Goal: Information Seeking & Learning: Learn about a topic

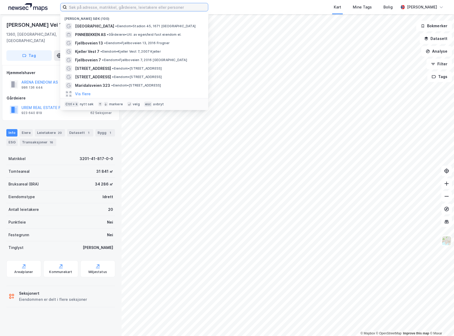
click at [109, 8] on input at bounding box center [137, 7] width 141 height 8
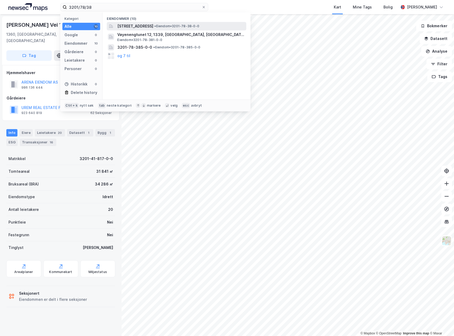
click at [150, 26] on span "[STREET_ADDRESS]" at bounding box center [135, 26] width 36 height 6
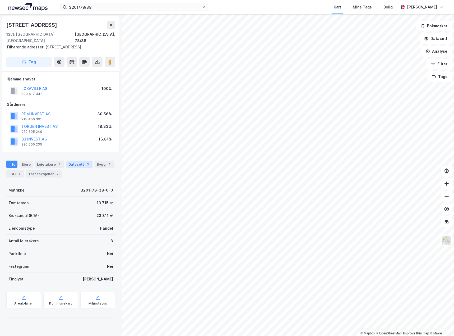
click at [76, 161] on div "Datasett 3" at bounding box center [79, 164] width 26 height 7
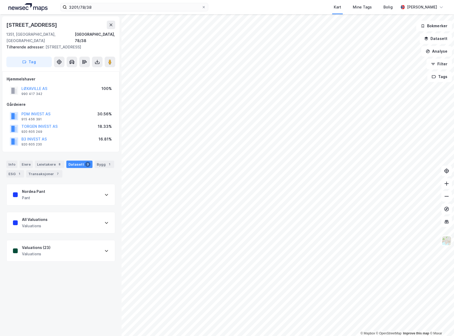
click at [99, 188] on div "Nordea Pant Pant" at bounding box center [61, 194] width 108 height 21
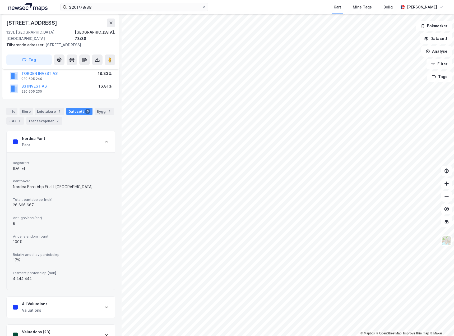
scroll to position [63, 0]
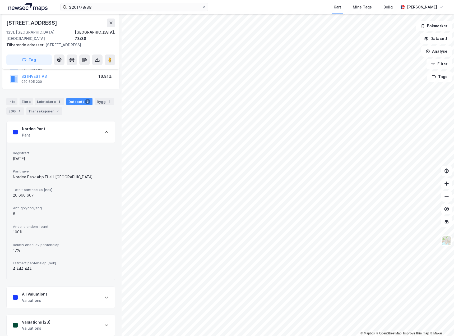
click at [91, 294] on div "All Valuations Valuations" at bounding box center [61, 297] width 108 height 21
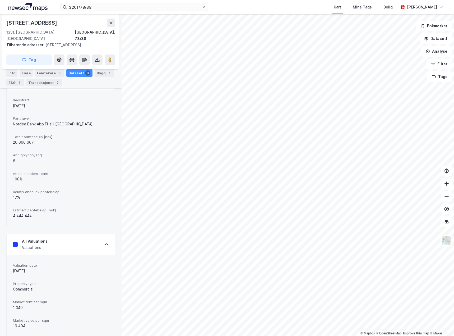
scroll to position [237, 0]
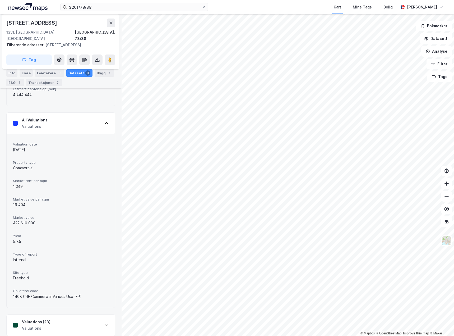
click at [87, 120] on div "All Valuations Valuations" at bounding box center [61, 123] width 108 height 21
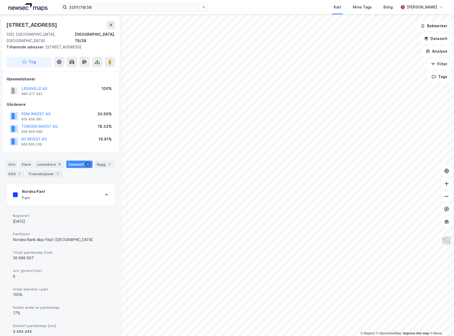
scroll to position [26, 0]
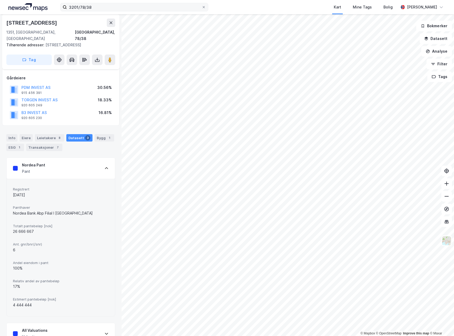
drag, startPoint x: 97, startPoint y: 12, endPoint x: 98, endPoint y: 9, distance: 2.8
click at [97, 12] on div "3201/78/38 Kart Mine Tags Bolig [PERSON_NAME]" at bounding box center [227, 7] width 454 height 14
click at [99, 7] on input "3201/78/38" at bounding box center [134, 7] width 135 height 8
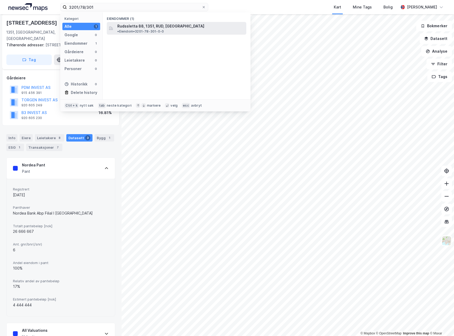
click at [144, 24] on span "Rudssletta 88, 1351, RUD, [GEOGRAPHIC_DATA]" at bounding box center [160, 26] width 87 height 6
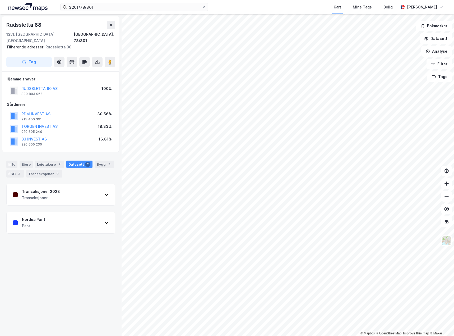
click at [56, 215] on div "Nordea Pant Pant" at bounding box center [61, 222] width 108 height 21
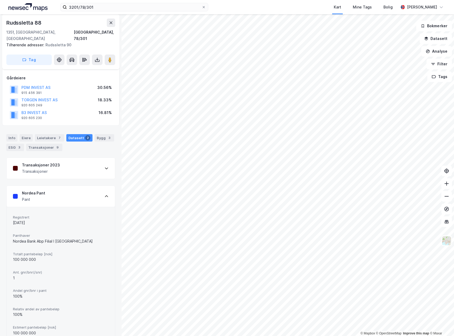
scroll to position [35, 0]
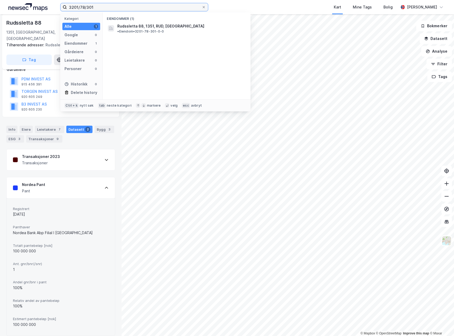
click at [105, 8] on input "3201/78/301" at bounding box center [134, 7] width 135 height 8
click at [85, 10] on input "3201/78/343" at bounding box center [134, 7] width 135 height 8
drag, startPoint x: 80, startPoint y: 7, endPoint x: 154, endPoint y: 9, distance: 74.6
click at [152, 8] on input "3201/78/343" at bounding box center [134, 7] width 135 height 8
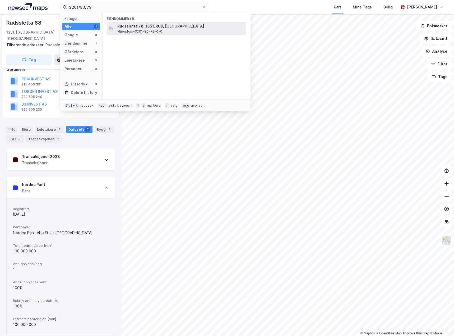
click at [161, 27] on span "Rudssletta 78, 1351, RUD, [GEOGRAPHIC_DATA]" at bounding box center [160, 26] width 87 height 6
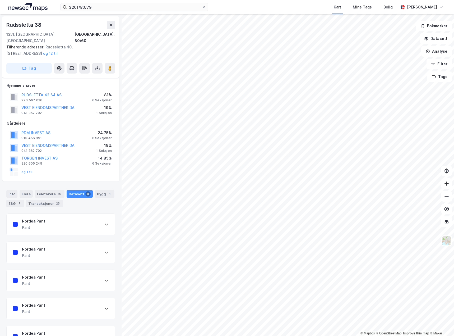
scroll to position [35, 0]
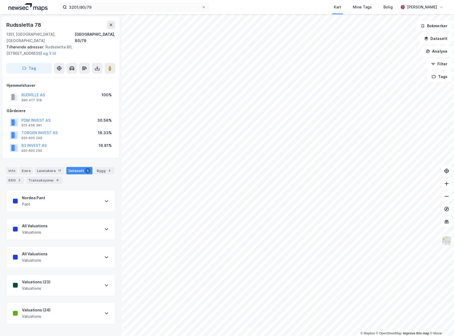
click at [50, 194] on div "Nordea Pant Pant" at bounding box center [61, 200] width 108 height 21
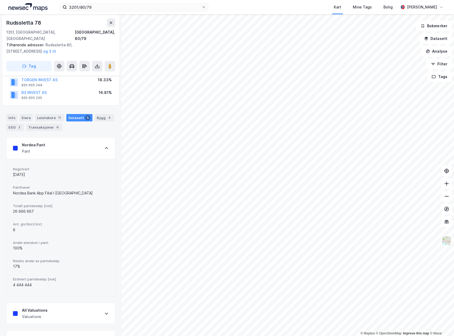
scroll to position [26, 0]
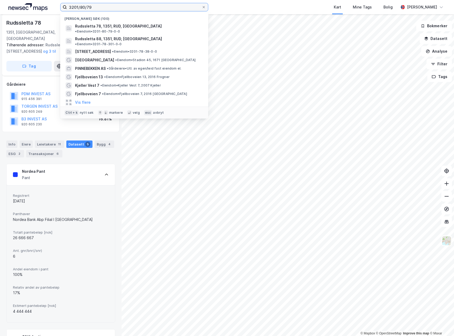
click at [90, 6] on input "3201/80/79" at bounding box center [134, 7] width 135 height 8
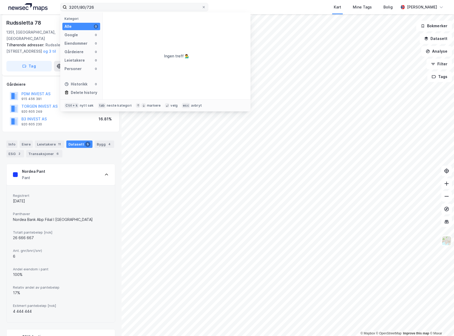
drag, startPoint x: 86, startPoint y: 12, endPoint x: 85, endPoint y: 9, distance: 3.0
click at [86, 11] on div "3201/80/726 Kategori Alle 0 Google 0 Eiendommer 0 Gårdeiere 0 Leietakere 0 Pers…" at bounding box center [227, 7] width 454 height 14
click at [84, 7] on input "3201/80/726" at bounding box center [134, 7] width 135 height 8
click at [147, 25] on span "[STREET_ADDRESS]" at bounding box center [135, 26] width 36 height 6
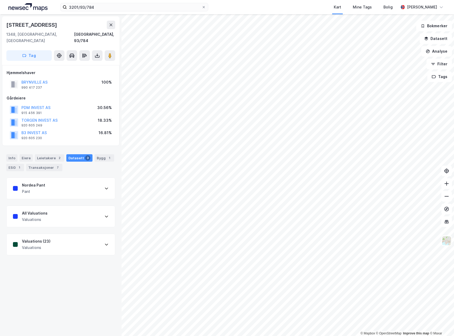
click at [64, 181] on div "Nordea Pant Pant" at bounding box center [61, 188] width 108 height 21
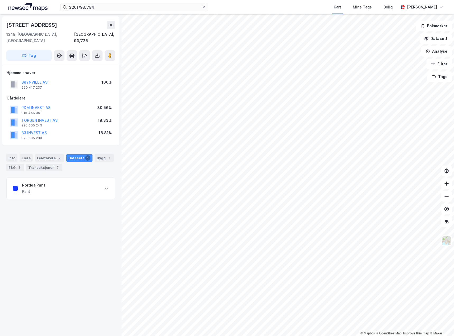
click at [51, 179] on div "Nordea Pant Pant" at bounding box center [61, 188] width 108 height 21
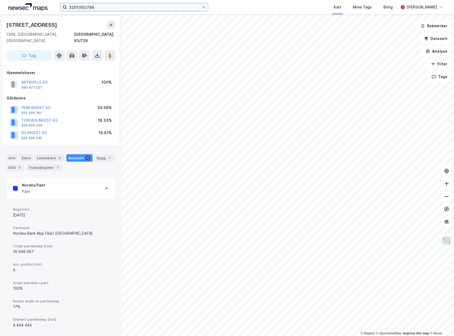
click at [100, 8] on input "3201/93/784" at bounding box center [134, 7] width 135 height 8
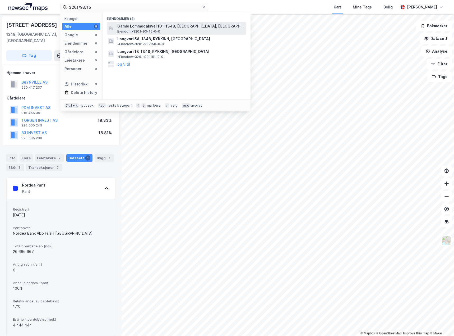
click at [165, 24] on span "Gamle Lommedalsvei 101, 1348, [GEOGRAPHIC_DATA], [GEOGRAPHIC_DATA]" at bounding box center [180, 26] width 127 height 6
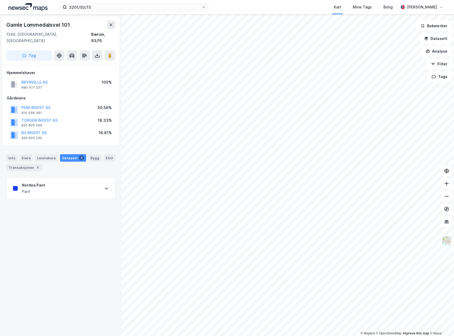
click at [83, 190] on div "Nordea Pant Pant" at bounding box center [61, 188] width 108 height 21
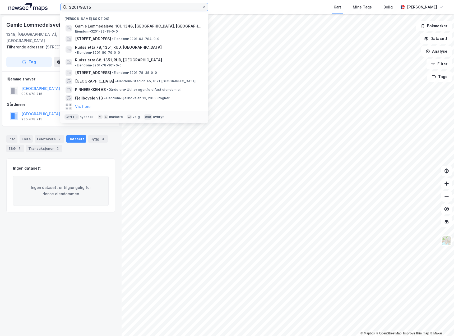
click at [117, 9] on input "3201/93/15" at bounding box center [134, 7] width 135 height 8
drag, startPoint x: 113, startPoint y: 8, endPoint x: 83, endPoint y: 8, distance: 30.4
click at [83, 8] on input "3201/93/15" at bounding box center [134, 7] width 135 height 8
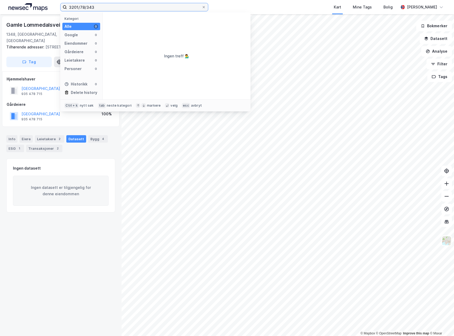
drag, startPoint x: 106, startPoint y: 6, endPoint x: 87, endPoint y: 8, distance: 19.2
click at [87, 8] on input "3201/78/343" at bounding box center [134, 7] width 135 height 8
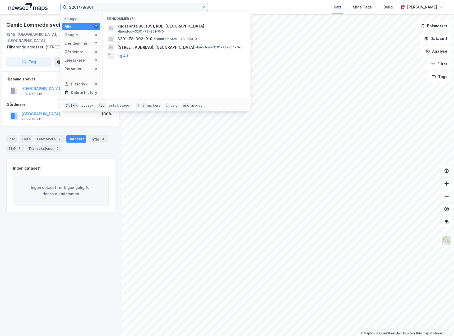
type input "3201/78/301"
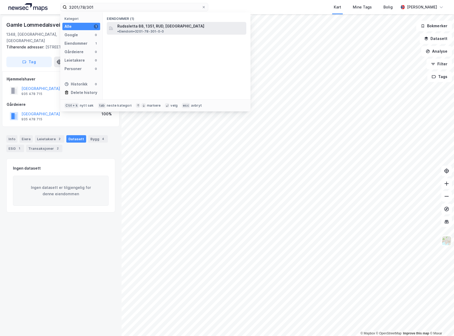
click at [179, 25] on div "Rudssletta 88, 1351, RUD, [GEOGRAPHIC_DATA] • Eiendom • 3201-78-301-0-0" at bounding box center [181, 28] width 128 height 11
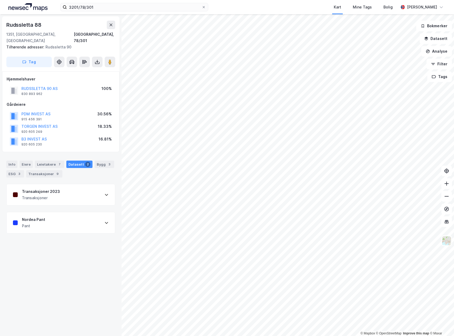
click at [67, 216] on div "Nordea Pant Pant" at bounding box center [61, 222] width 108 height 21
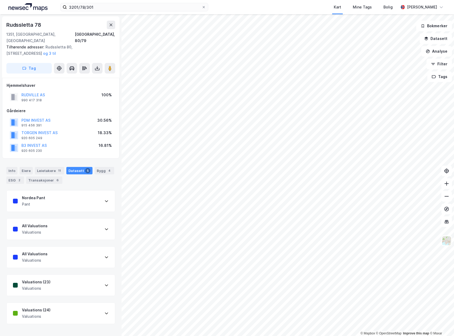
click at [65, 194] on div "Nordea Pant Pant" at bounding box center [61, 200] width 108 height 21
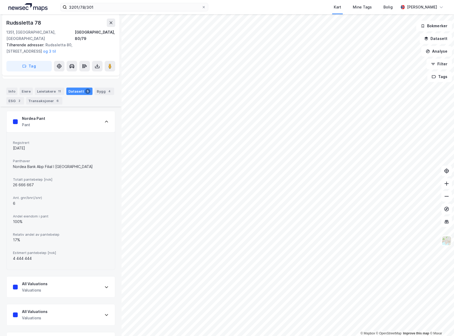
scroll to position [125, 0]
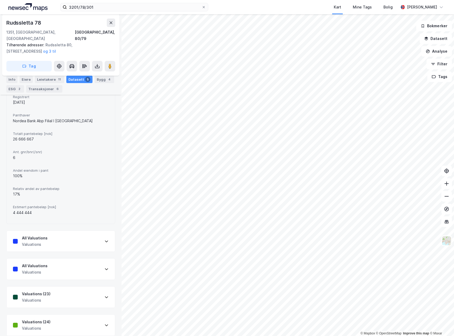
click at [75, 235] on div "All Valuations Valuations" at bounding box center [61, 241] width 108 height 21
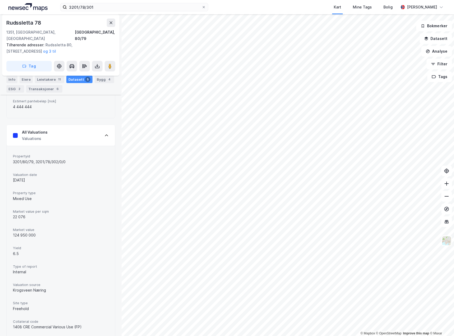
scroll to position [0, 0]
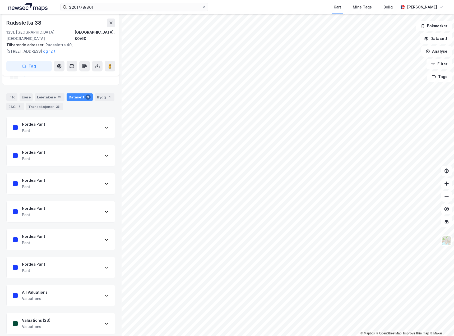
scroll to position [44, 0]
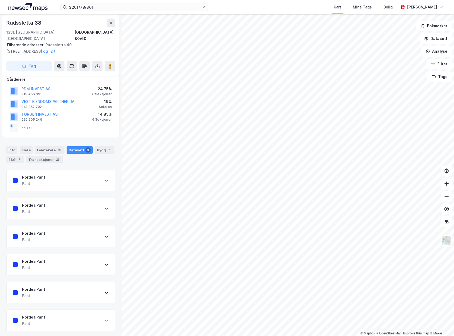
click at [77, 176] on div "Nordea Pant Pant" at bounding box center [61, 180] width 108 height 21
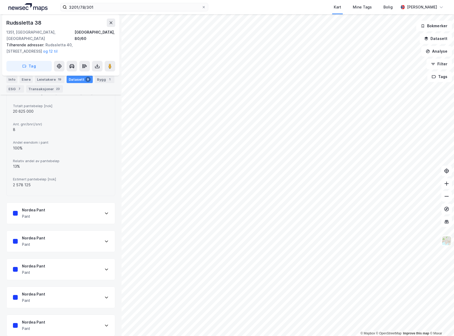
scroll to position [203, 0]
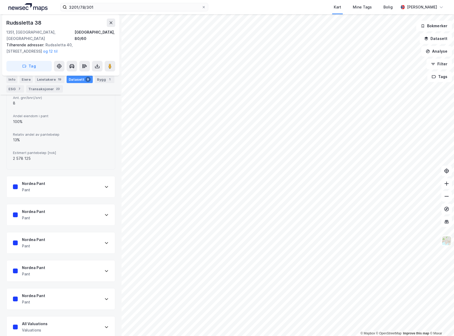
click at [58, 204] on div "Nordea Pant Pant" at bounding box center [61, 214] width 108 height 21
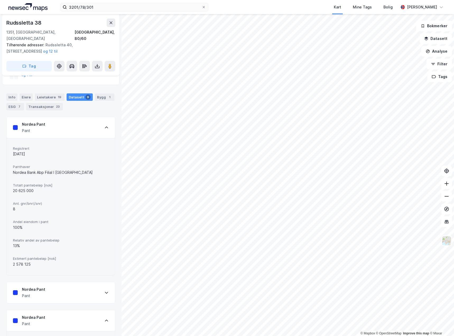
scroll to position [70, 0]
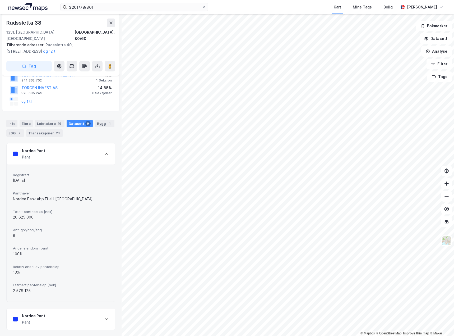
click at [84, 148] on div "Nordea Pant Pant" at bounding box center [61, 153] width 108 height 21
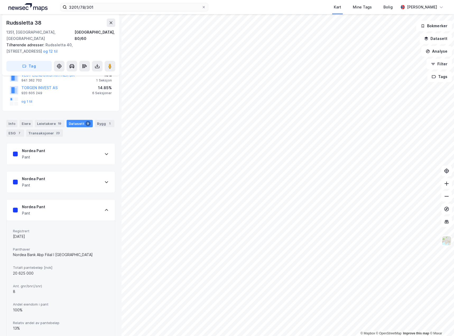
click at [85, 206] on div "Nordea Pant Pant" at bounding box center [61, 209] width 108 height 21
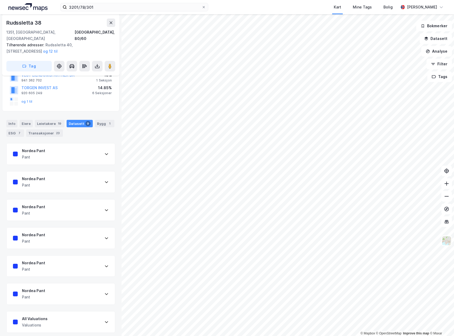
click at [76, 283] on div "Nordea Pant Pant" at bounding box center [61, 293] width 108 height 21
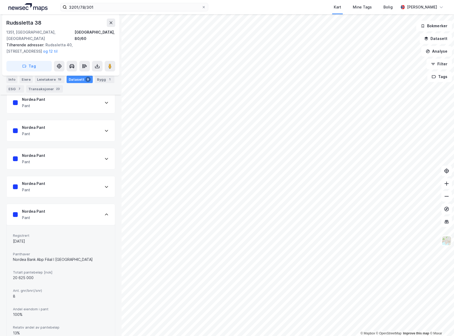
scroll to position [97, 0]
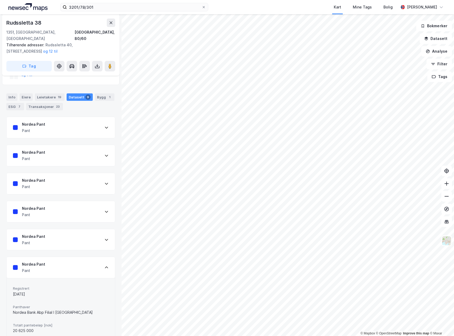
click at [61, 175] on div "Nordea Pant Pant" at bounding box center [61, 183] width 108 height 21
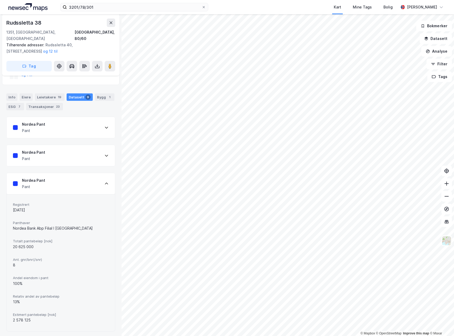
click at [58, 118] on div "Nordea Pant Pant" at bounding box center [61, 127] width 108 height 21
